Goal: Information Seeking & Learning: Learn about a topic

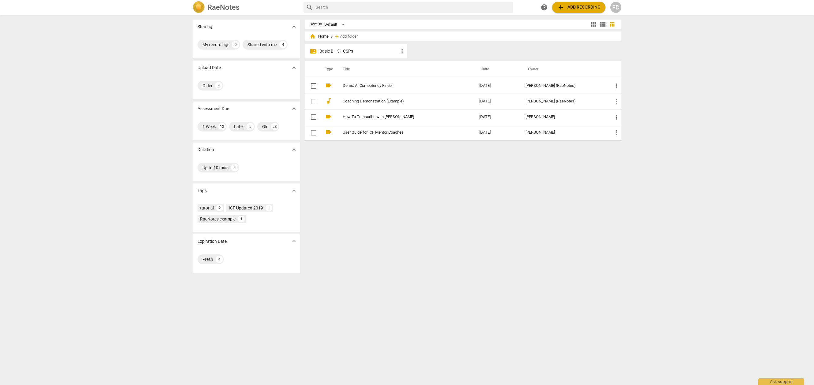
click at [333, 50] on p "Basic B-131 CSPs" at bounding box center [358, 51] width 79 height 6
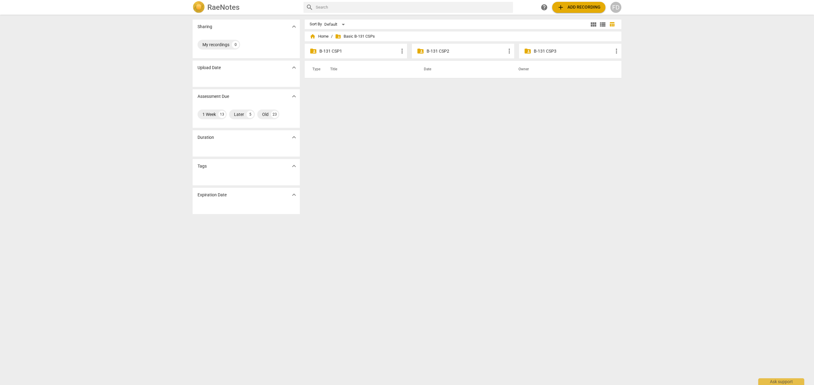
click at [552, 52] on p "B-131 CSP3" at bounding box center [573, 51] width 79 height 6
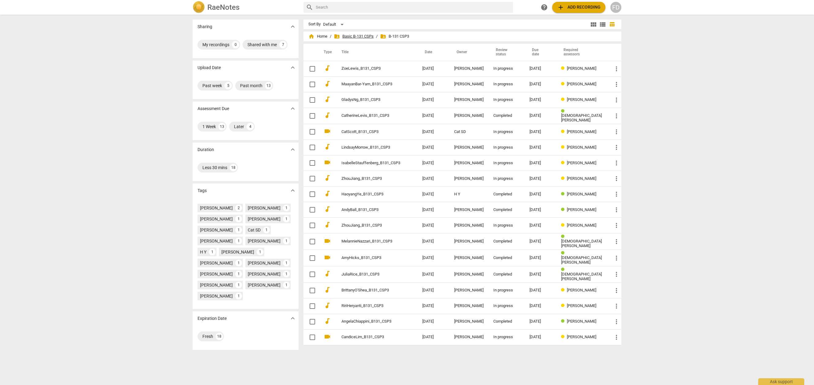
click at [361, 37] on span "folder_shared Basic B-131 CSPs" at bounding box center [354, 36] width 40 height 6
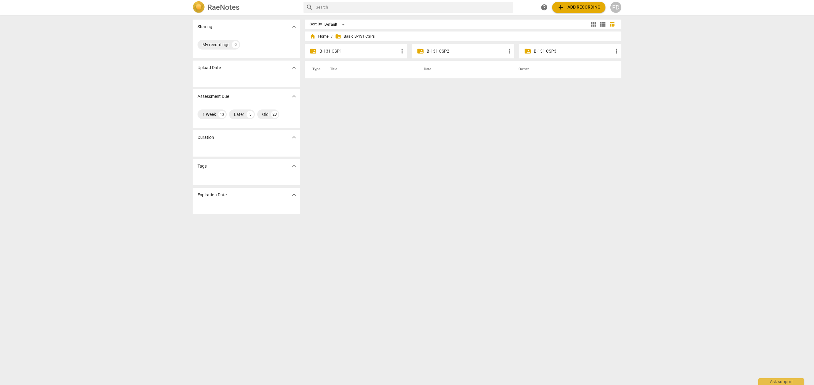
click at [438, 49] on p "B-131 CSP2" at bounding box center [465, 51] width 79 height 6
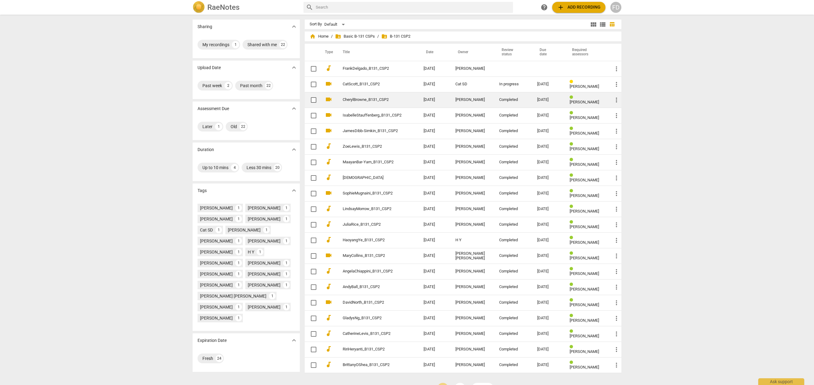
click at [367, 100] on link "CherylBrowne_B131_CSP2" at bounding box center [372, 100] width 59 height 5
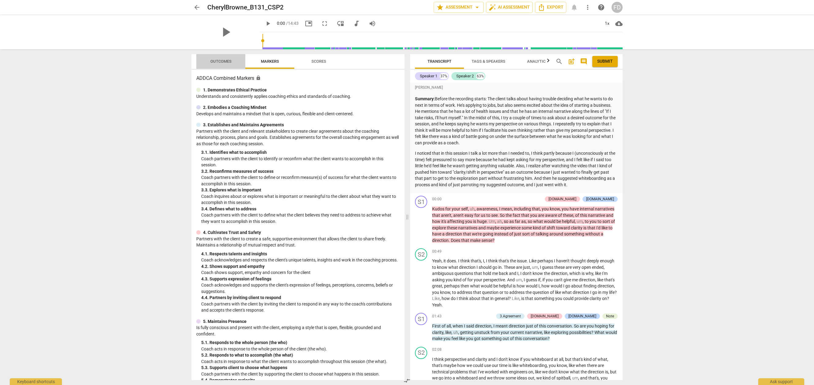
click at [227, 61] on span "Outcomes" at bounding box center [220, 61] width 21 height 5
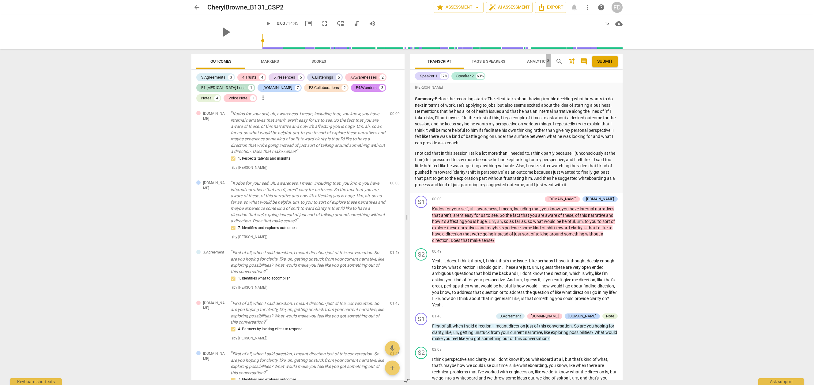
click at [548, 61] on icon "button" at bounding box center [547, 60] width 7 height 7
click at [520, 61] on span "Analytics" at bounding box center [521, 61] width 21 height 5
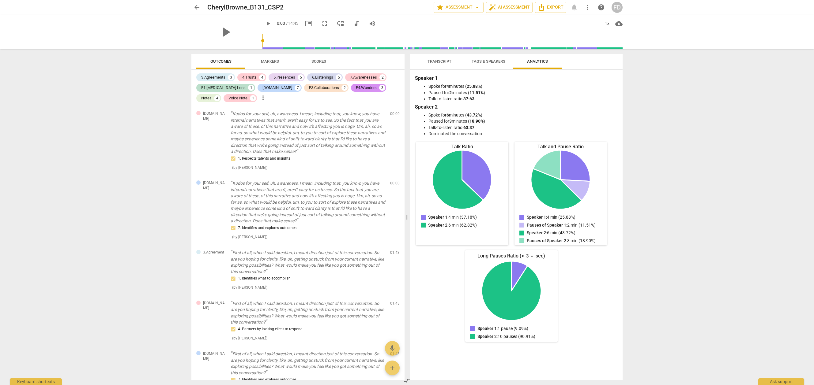
click at [481, 63] on span "Tags & Speakers" at bounding box center [488, 61] width 34 height 5
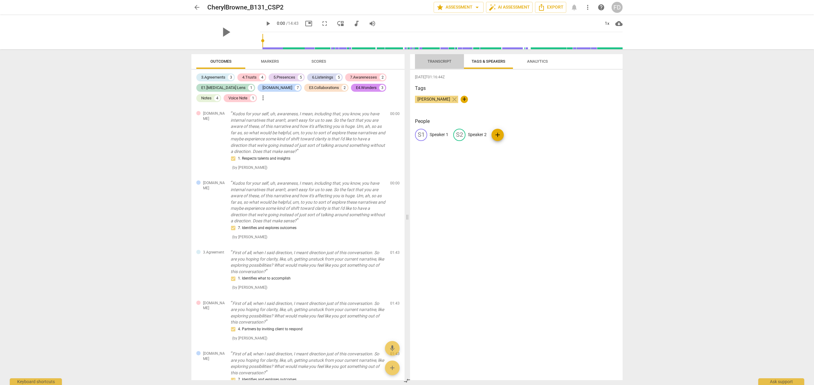
click at [425, 61] on span "Transcript" at bounding box center [439, 62] width 39 height 8
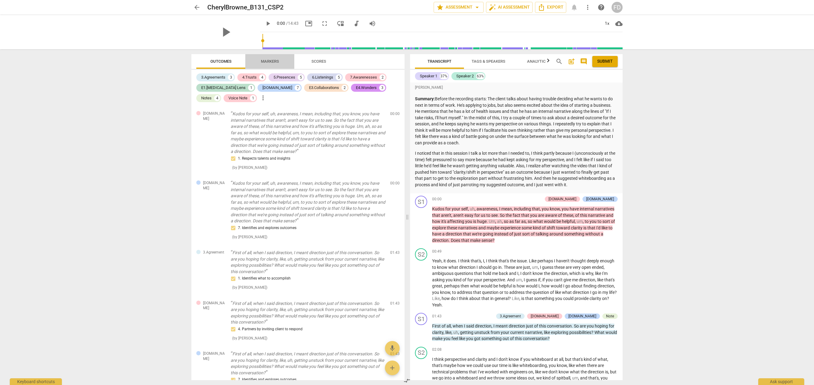
click at [268, 59] on span "Markers" at bounding box center [270, 61] width 18 height 5
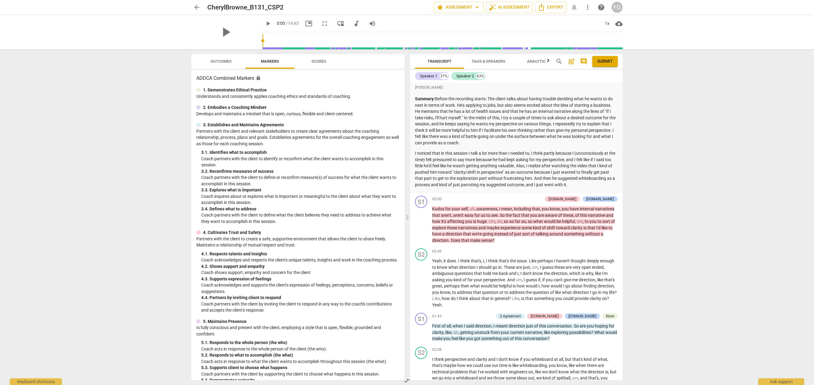
click at [326, 63] on span "Scores" at bounding box center [318, 62] width 29 height 8
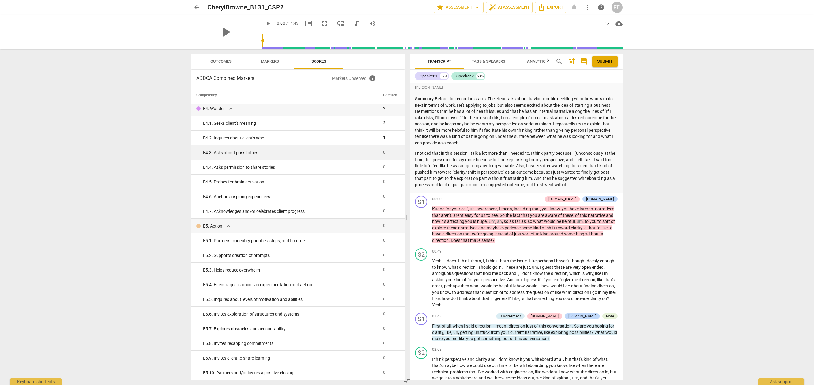
scroll to position [1093, 0]
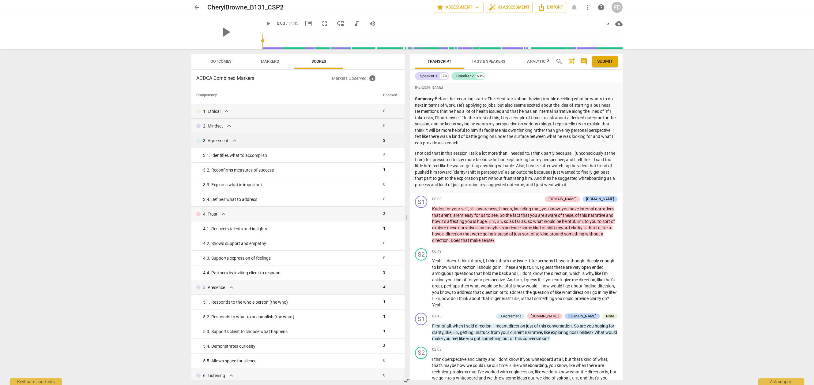
scroll to position [0, 0]
click at [224, 66] on button "Outcomes" at bounding box center [220, 61] width 49 height 15
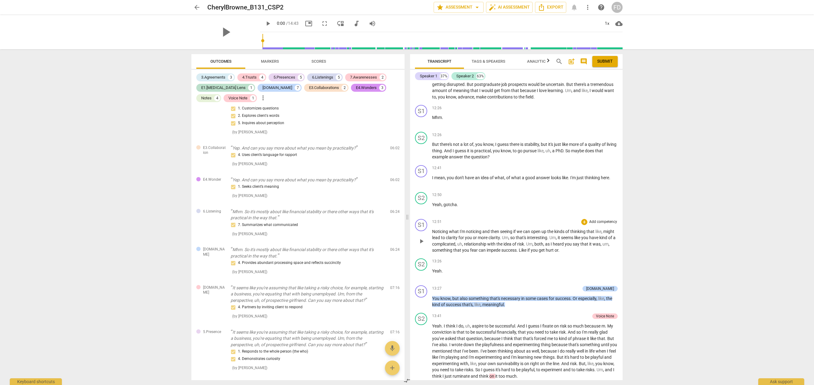
scroll to position [1553, 0]
click at [507, 6] on span "auto_fix_high AI Assessment" at bounding box center [509, 7] width 41 height 7
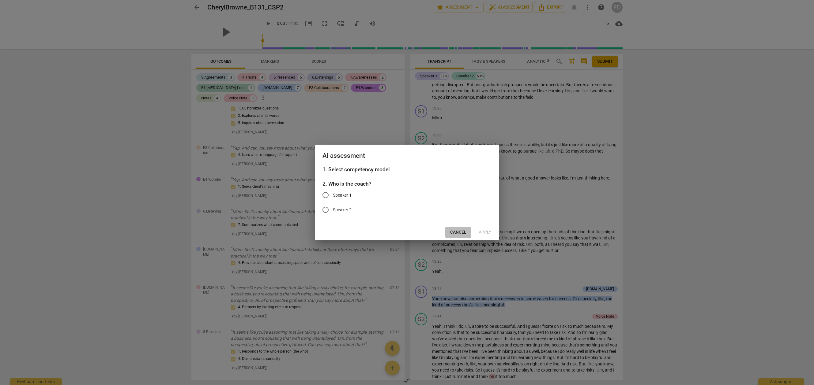
click at [455, 237] on button "Cancel" at bounding box center [458, 232] width 26 height 11
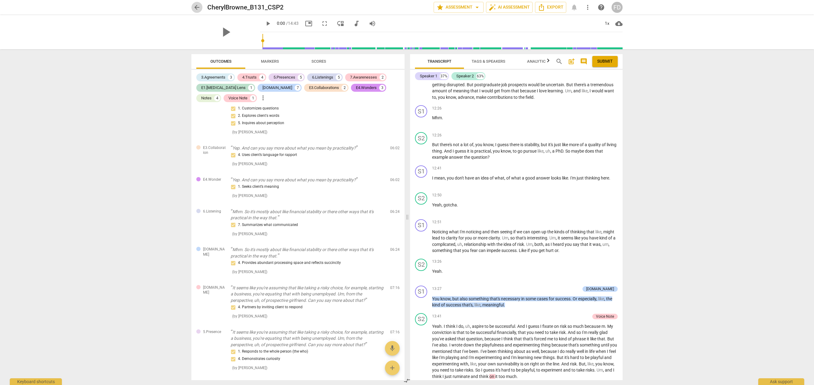
click at [193, 6] on span "arrow_back" at bounding box center [196, 7] width 7 height 7
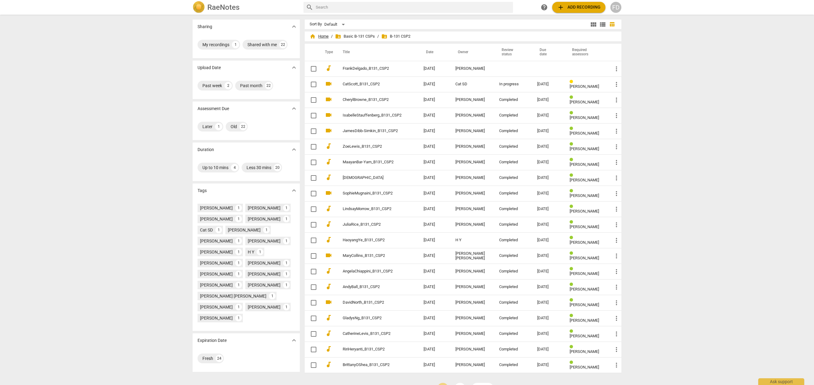
click at [320, 36] on span "home Home" at bounding box center [318, 36] width 19 height 6
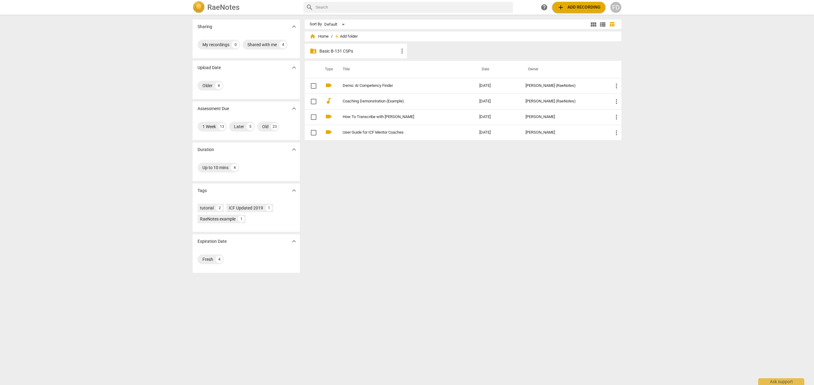
click at [349, 37] on span "Add folder" at bounding box center [349, 36] width 18 height 5
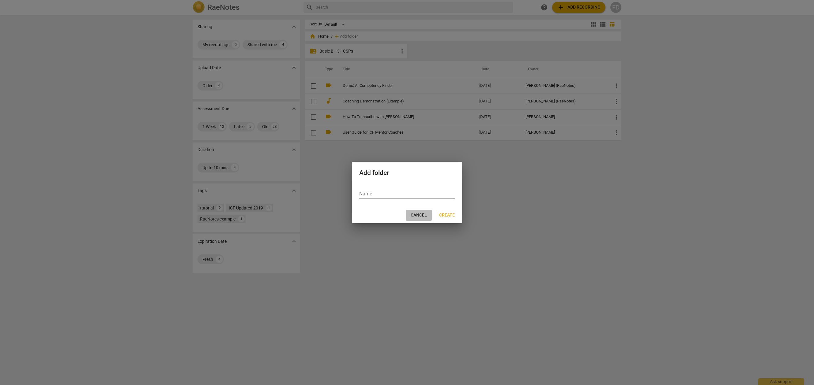
click at [427, 218] on button "Cancel" at bounding box center [419, 215] width 26 height 11
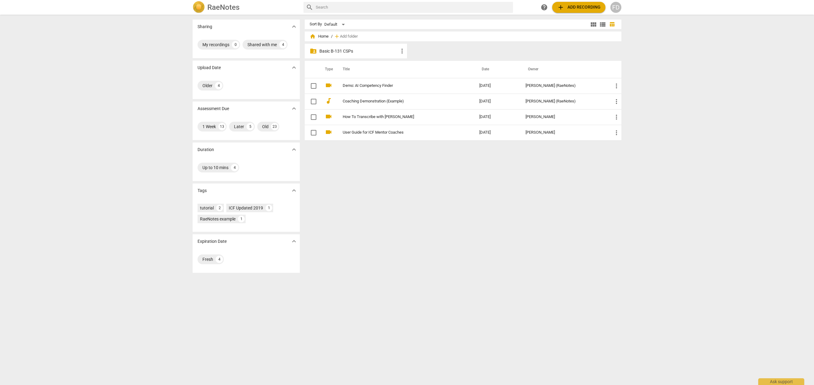
click at [331, 51] on p "Basic B-131 CSPs" at bounding box center [358, 51] width 79 height 6
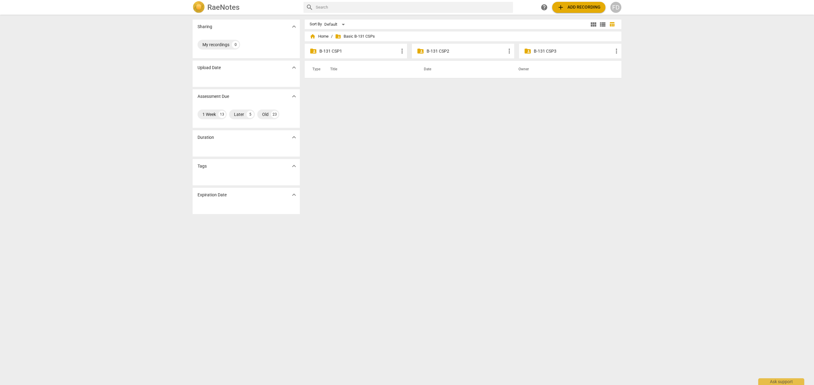
click at [545, 51] on p "B-131 CSP3" at bounding box center [573, 51] width 79 height 6
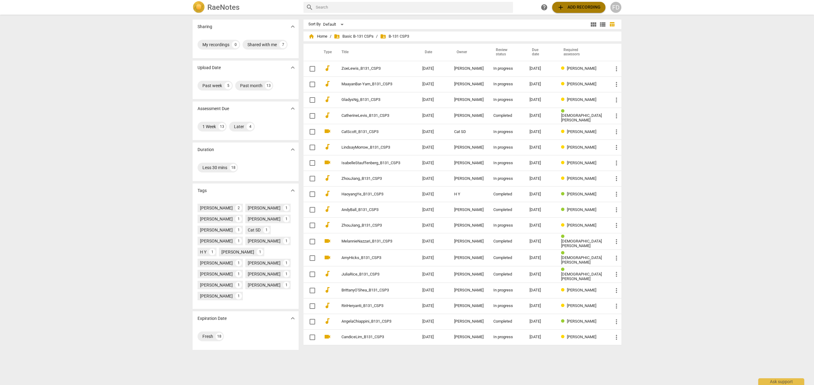
click at [582, 3] on button "add Add recording" at bounding box center [578, 7] width 53 height 11
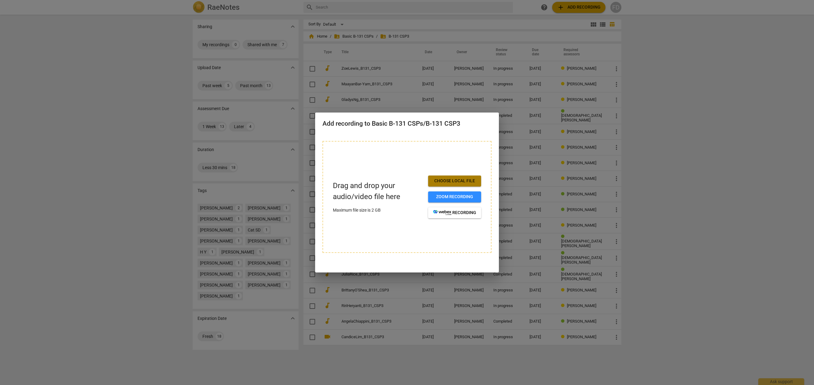
click at [445, 180] on span "Choose local file" at bounding box center [454, 181] width 43 height 6
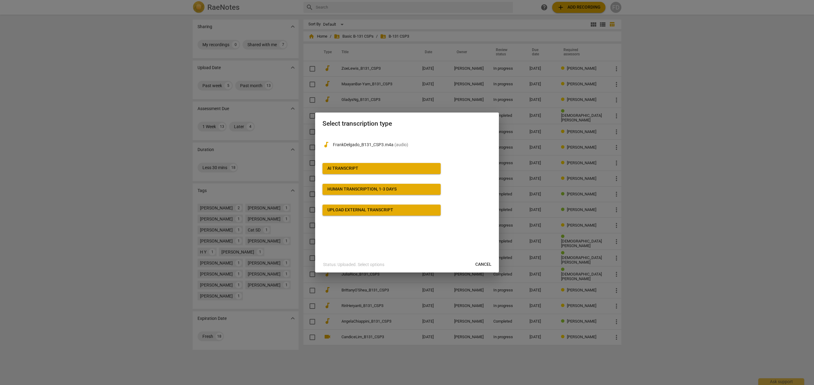
click at [369, 168] on span "AI Transcript" at bounding box center [381, 169] width 108 height 6
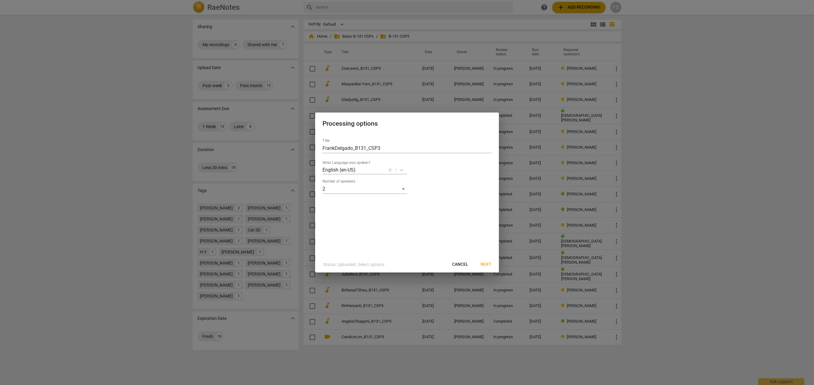
click at [486, 265] on span "Next" at bounding box center [485, 265] width 11 height 6
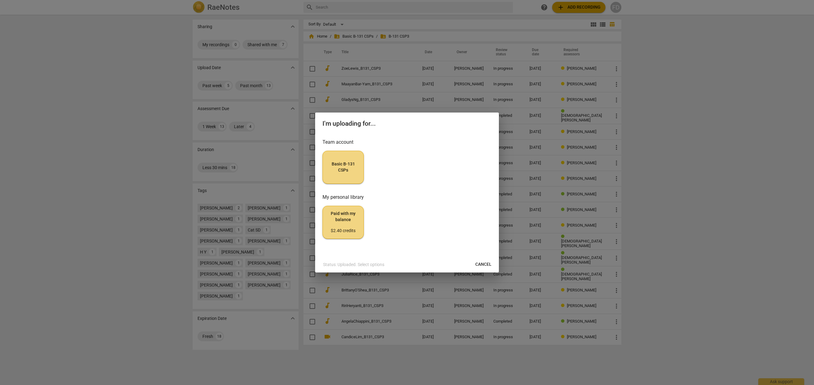
click at [340, 167] on span "Basic B-131 CSPs" at bounding box center [343, 167] width 31 height 12
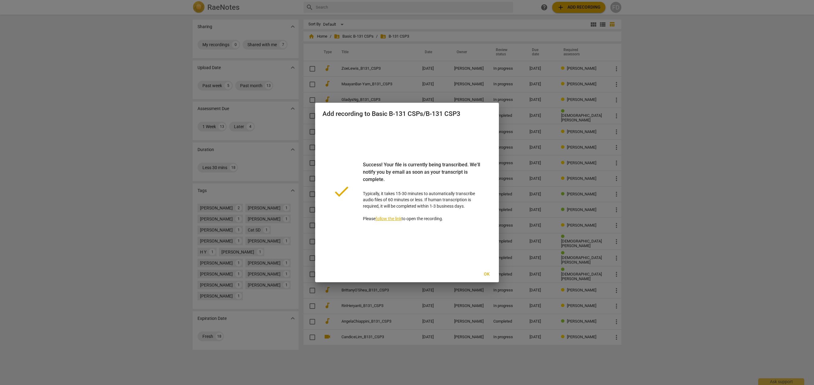
click at [490, 275] on span "Ok" at bounding box center [486, 275] width 10 height 6
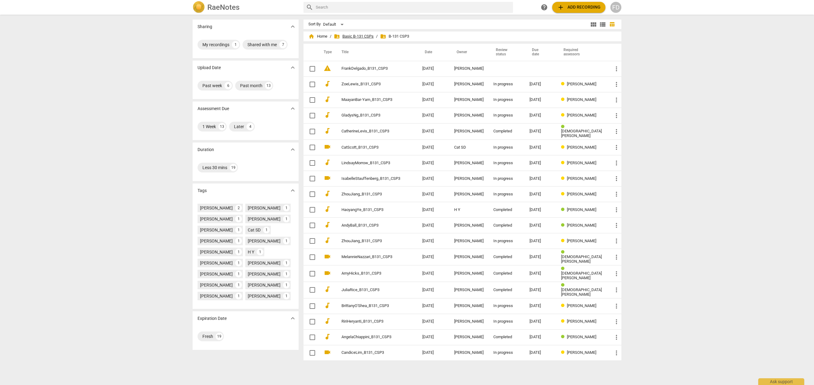
click at [359, 37] on span "folder_shared Basic B-131 CSPs" at bounding box center [354, 36] width 40 height 6
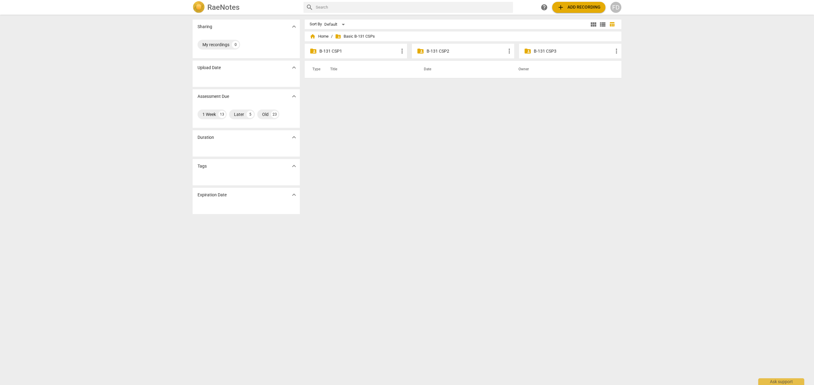
click at [436, 49] on p "B-131 CSP2" at bounding box center [465, 51] width 79 height 6
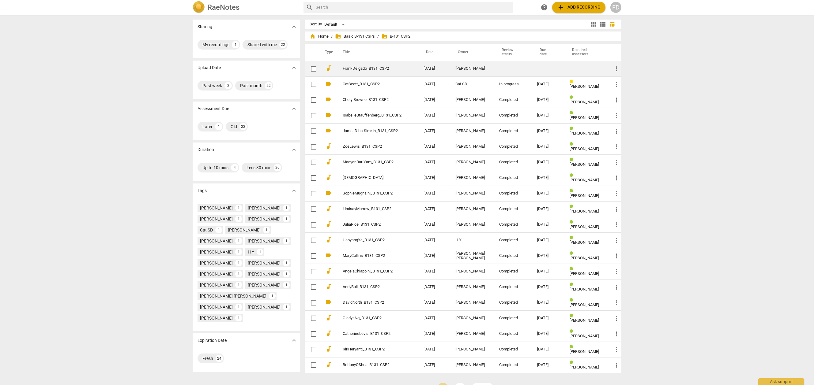
click at [363, 68] on link "FrankDelgado_B131_CSP2" at bounding box center [372, 68] width 59 height 5
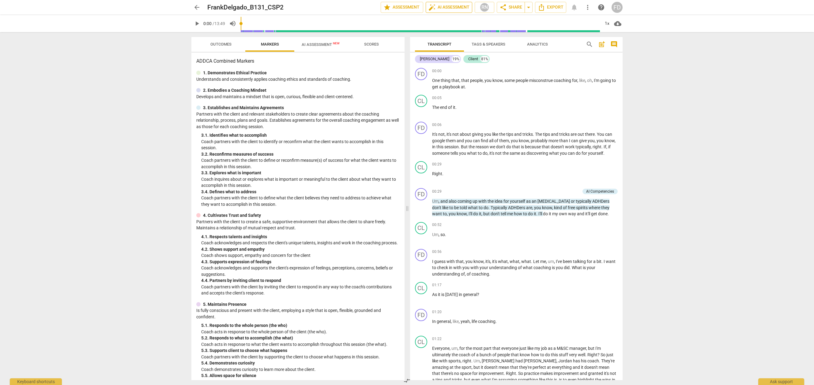
click at [456, 6] on span "auto_fix_high AI Assessment" at bounding box center [448, 7] width 41 height 7
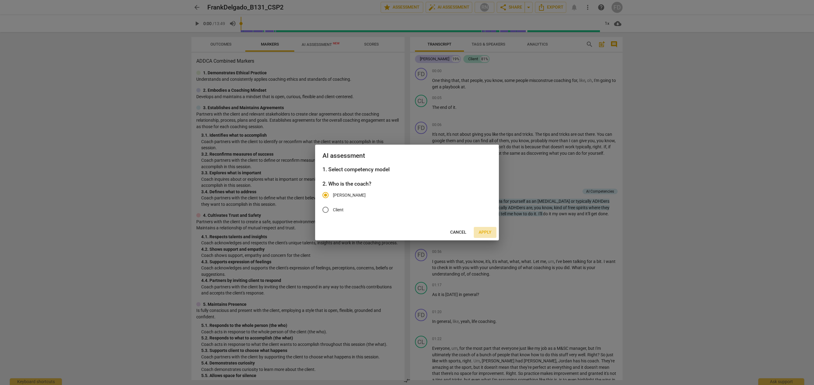
click at [486, 233] on span "Apply" at bounding box center [484, 233] width 13 height 6
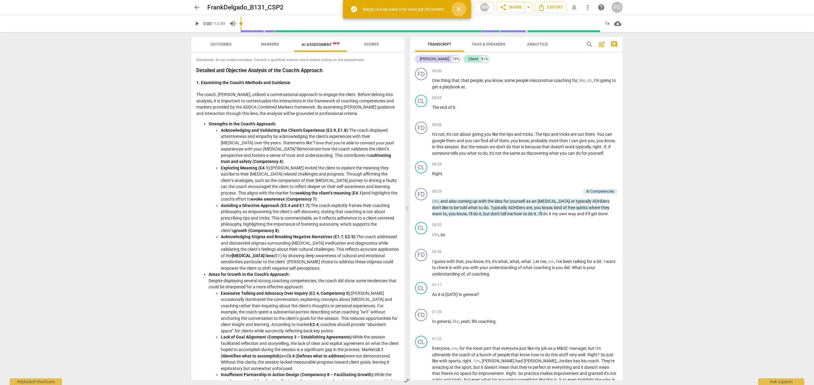
click at [457, 10] on span "close" at bounding box center [458, 9] width 7 height 7
click at [315, 44] on span "AI Assessment New" at bounding box center [320, 44] width 38 height 5
click at [210, 45] on span "Outcomes" at bounding box center [220, 44] width 21 height 5
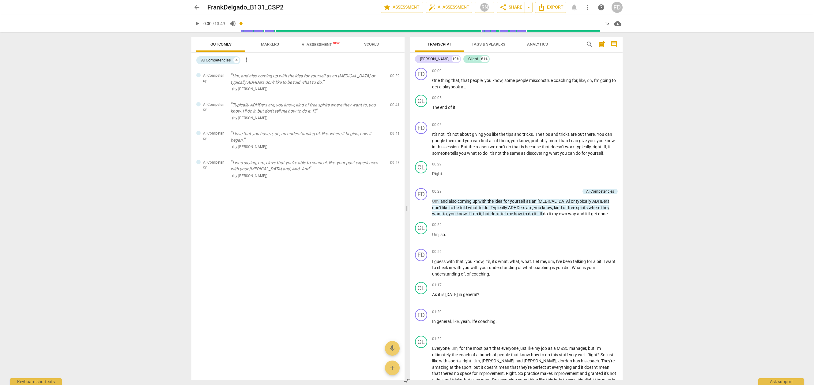
click at [249, 58] on span "more_vert" at bounding box center [246, 59] width 7 height 7
click at [320, 68] on div at bounding box center [407, 192] width 814 height 385
click at [257, 38] on button "Markers" at bounding box center [269, 44] width 49 height 15
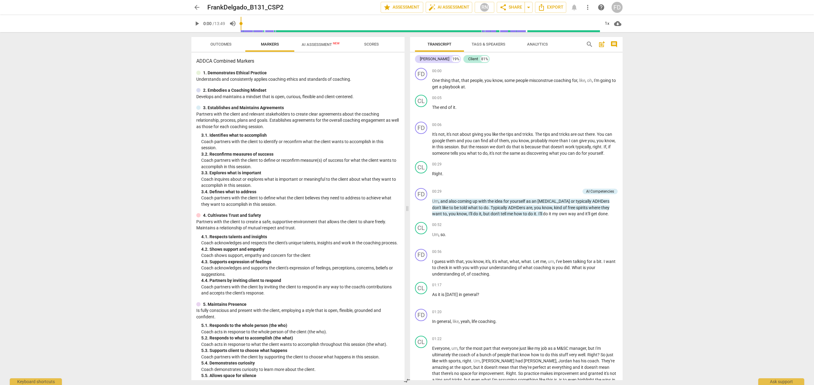
click at [208, 75] on p "1. Demonstrates Ethical Practice" at bounding box center [235, 73] width 64 height 6
click at [201, 75] on div "1. Demonstrates Ethical Practice" at bounding box center [297, 73] width 203 height 6
click at [320, 44] on span "AI Assessment New" at bounding box center [320, 44] width 38 height 5
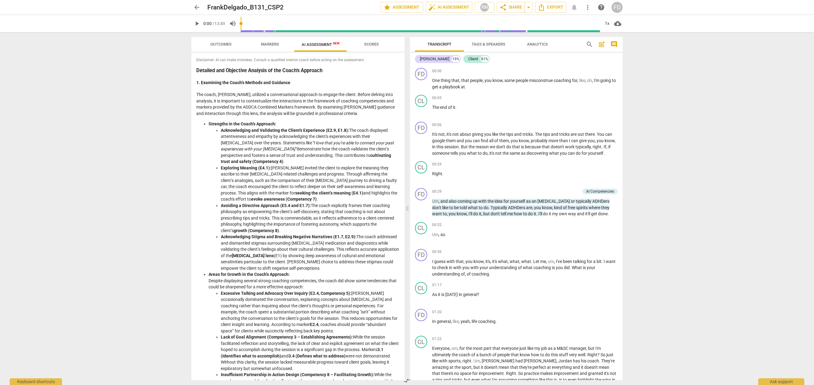
click at [374, 43] on span "Scores" at bounding box center [371, 44] width 15 height 5
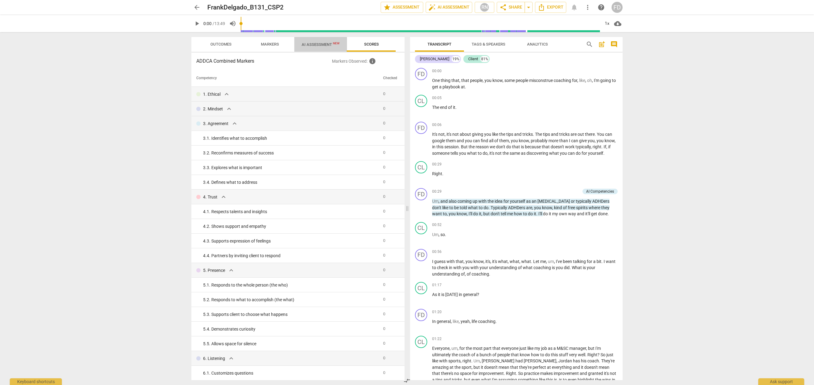
click at [321, 46] on span "AI Assessment New" at bounding box center [320, 44] width 38 height 5
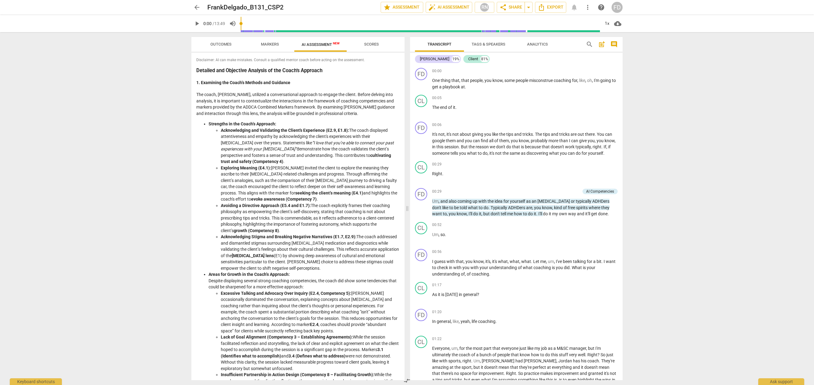
click at [321, 46] on span "AI Assessment New" at bounding box center [320, 44] width 38 height 5
